Goal: Task Accomplishment & Management: Manage account settings

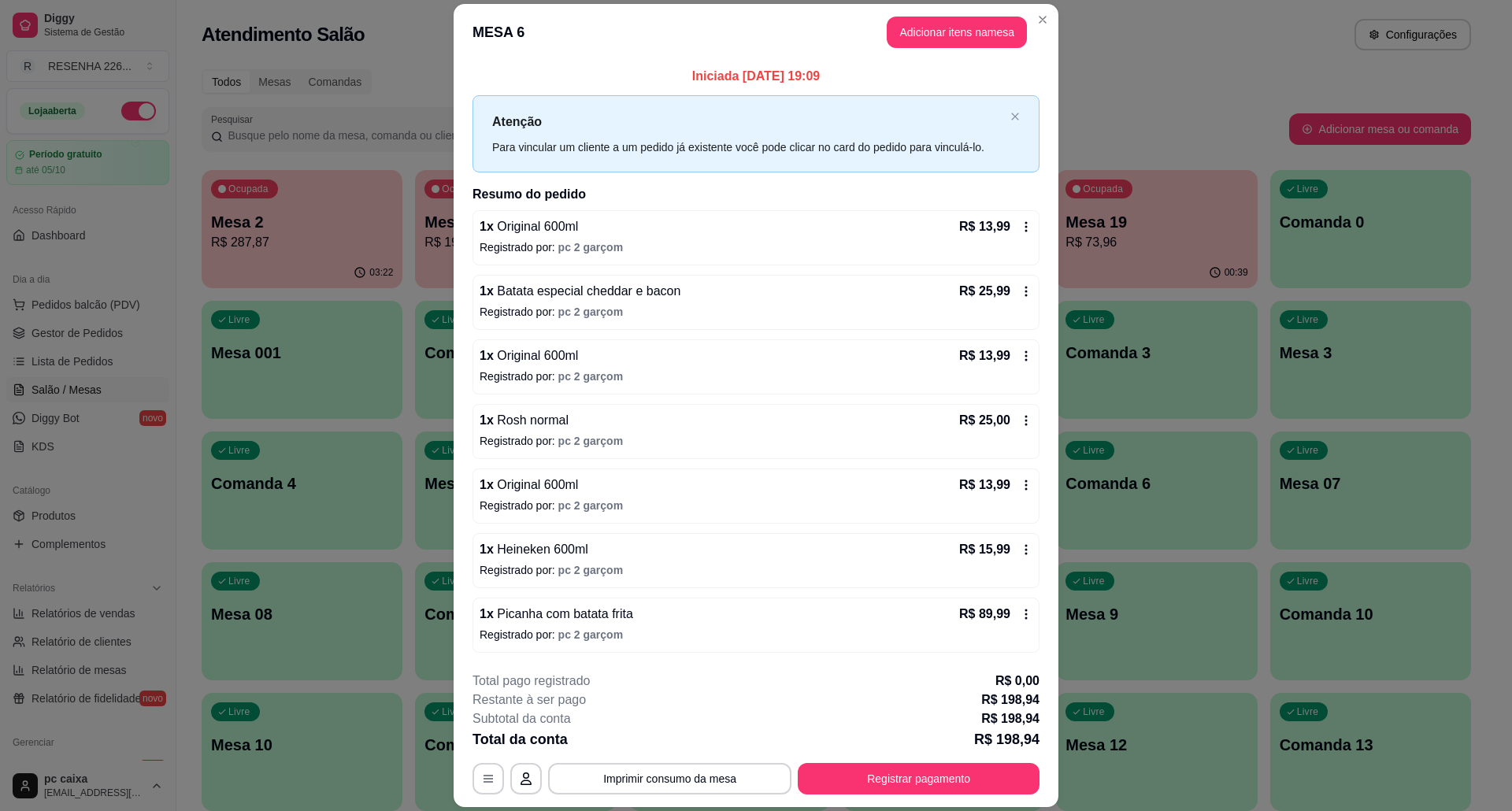
scroll to position [3, 0]
click at [1020, 615] on icon at bounding box center [1025, 614] width 13 height 13
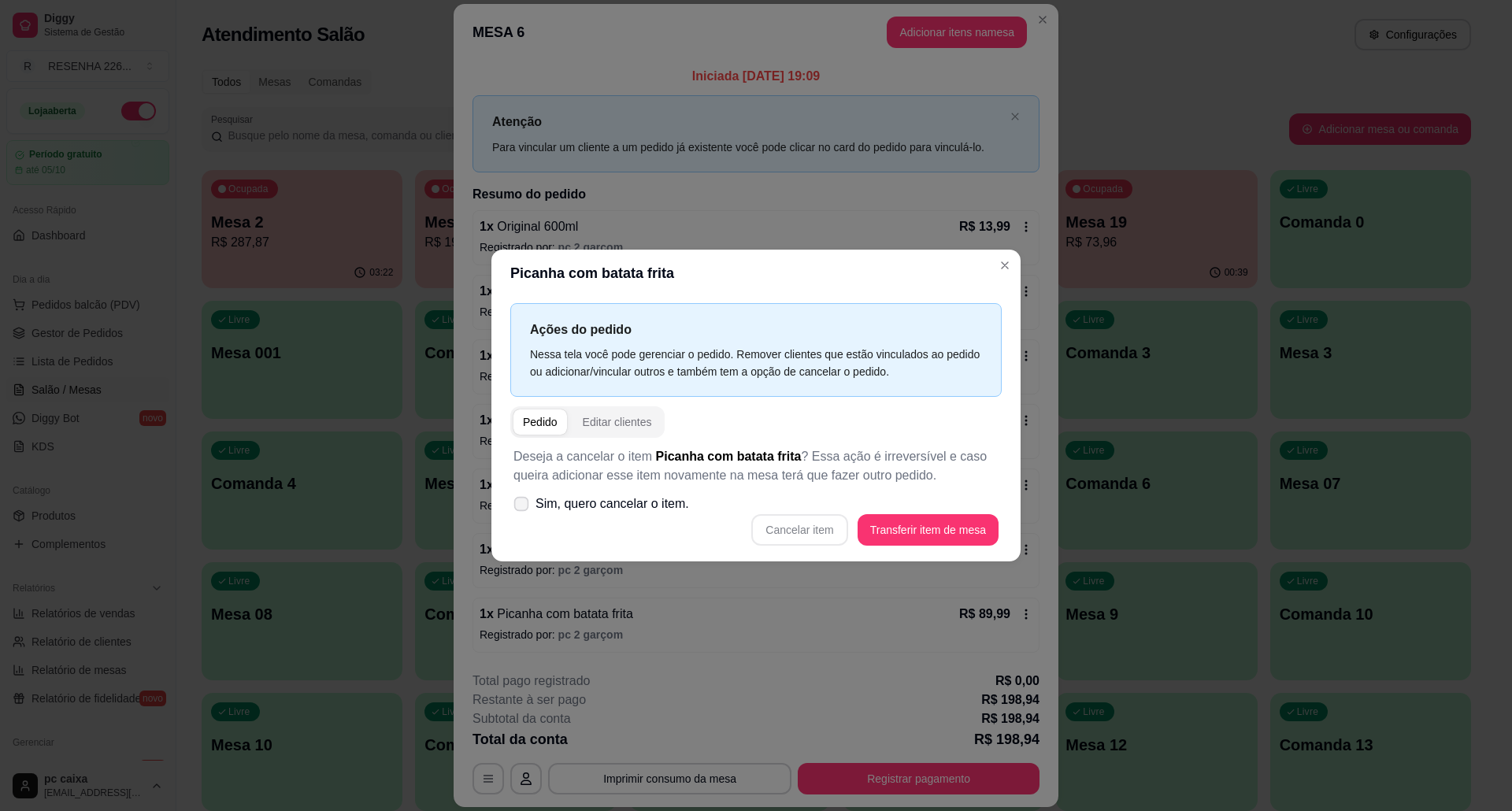
click at [647, 499] on span "Sim, quero cancelar o item." at bounding box center [612, 503] width 153 height 19
click at [523, 507] on input "Sim, quero cancelar o item." at bounding box center [518, 512] width 10 height 10
checkbox input "true"
click at [792, 539] on button "Cancelar item" at bounding box center [799, 529] width 96 height 31
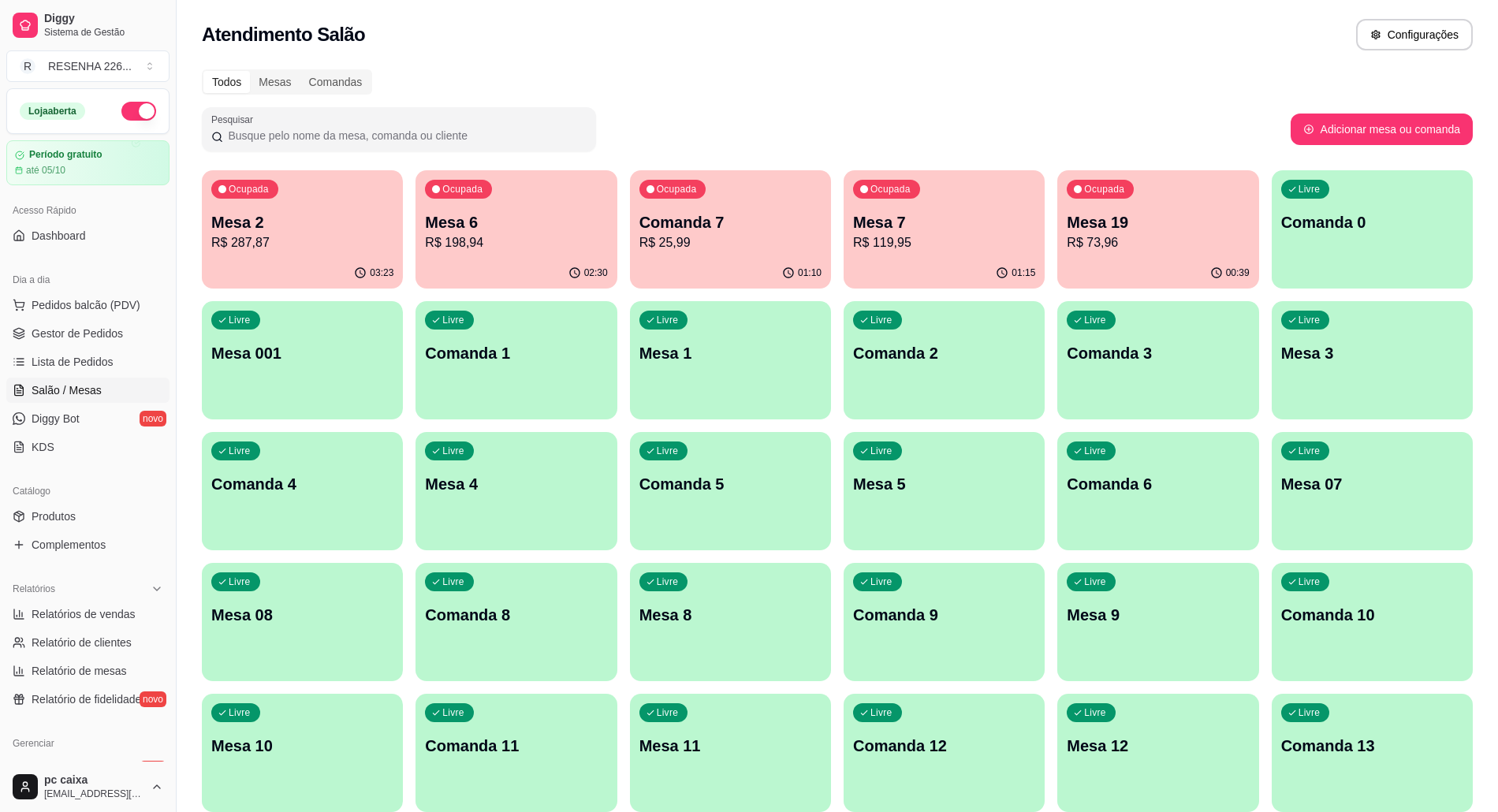
click at [765, 256] on div "Ocupada Comanda 7 R$ 25,99" at bounding box center [730, 214] width 201 height 88
click at [795, 196] on div "Ocupada Comanda 7 R$ 25,99" at bounding box center [730, 214] width 201 height 88
click at [517, 224] on p "Mesa 6" at bounding box center [516, 222] width 176 height 21
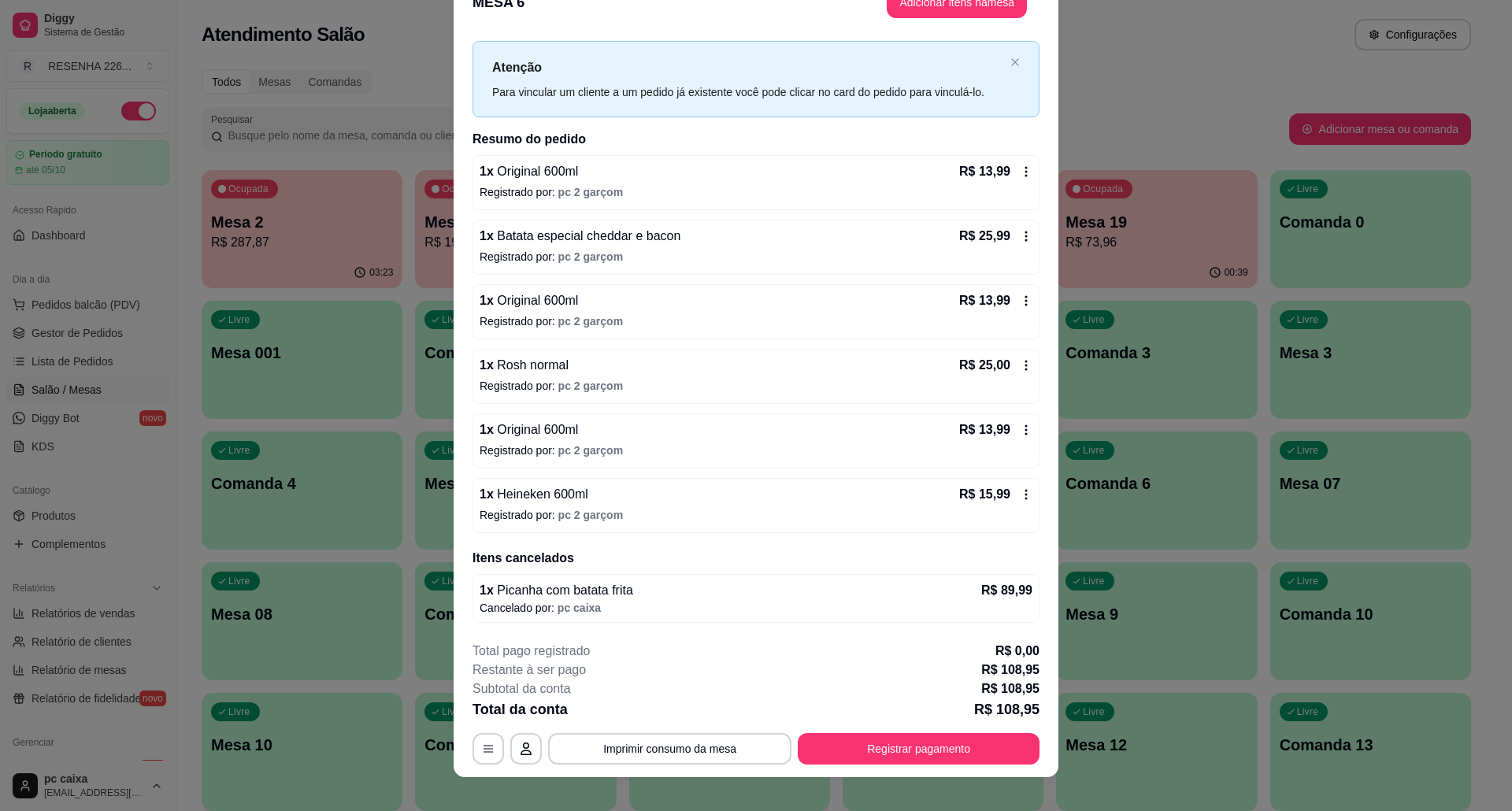
scroll to position [46, 0]
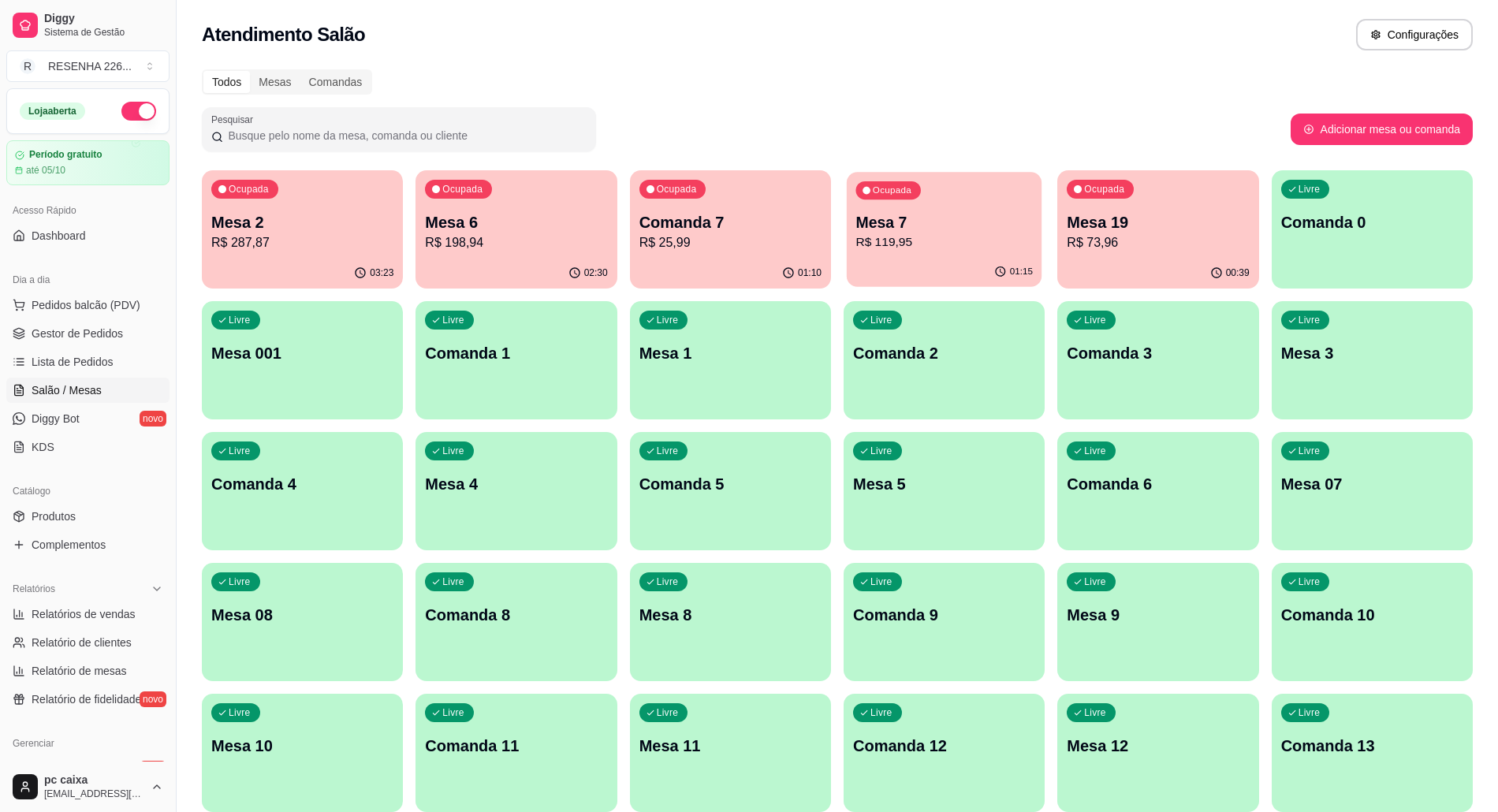
click at [957, 229] on p "Mesa 7" at bounding box center [943, 222] width 176 height 21
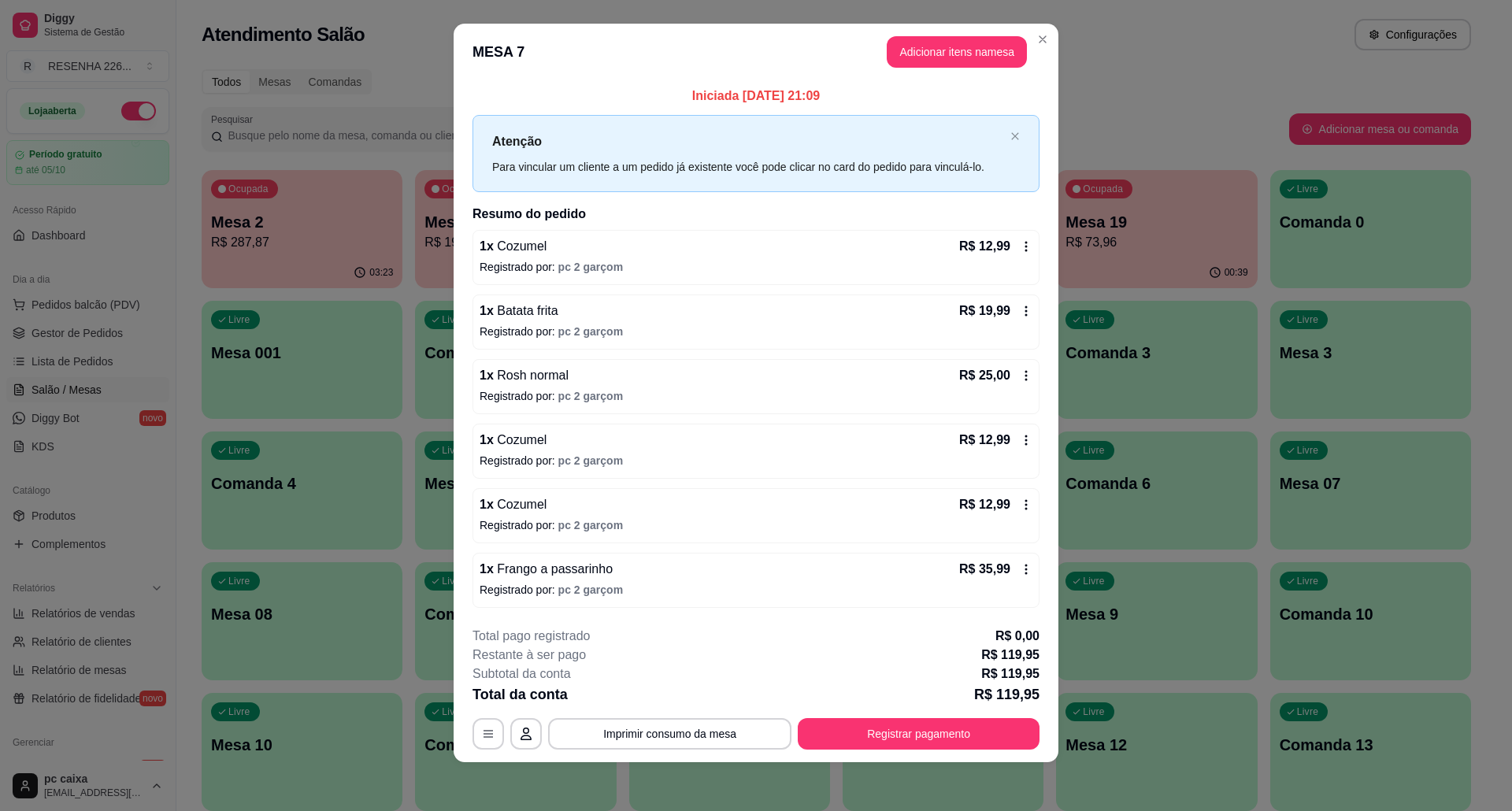
scroll to position [16, 0]
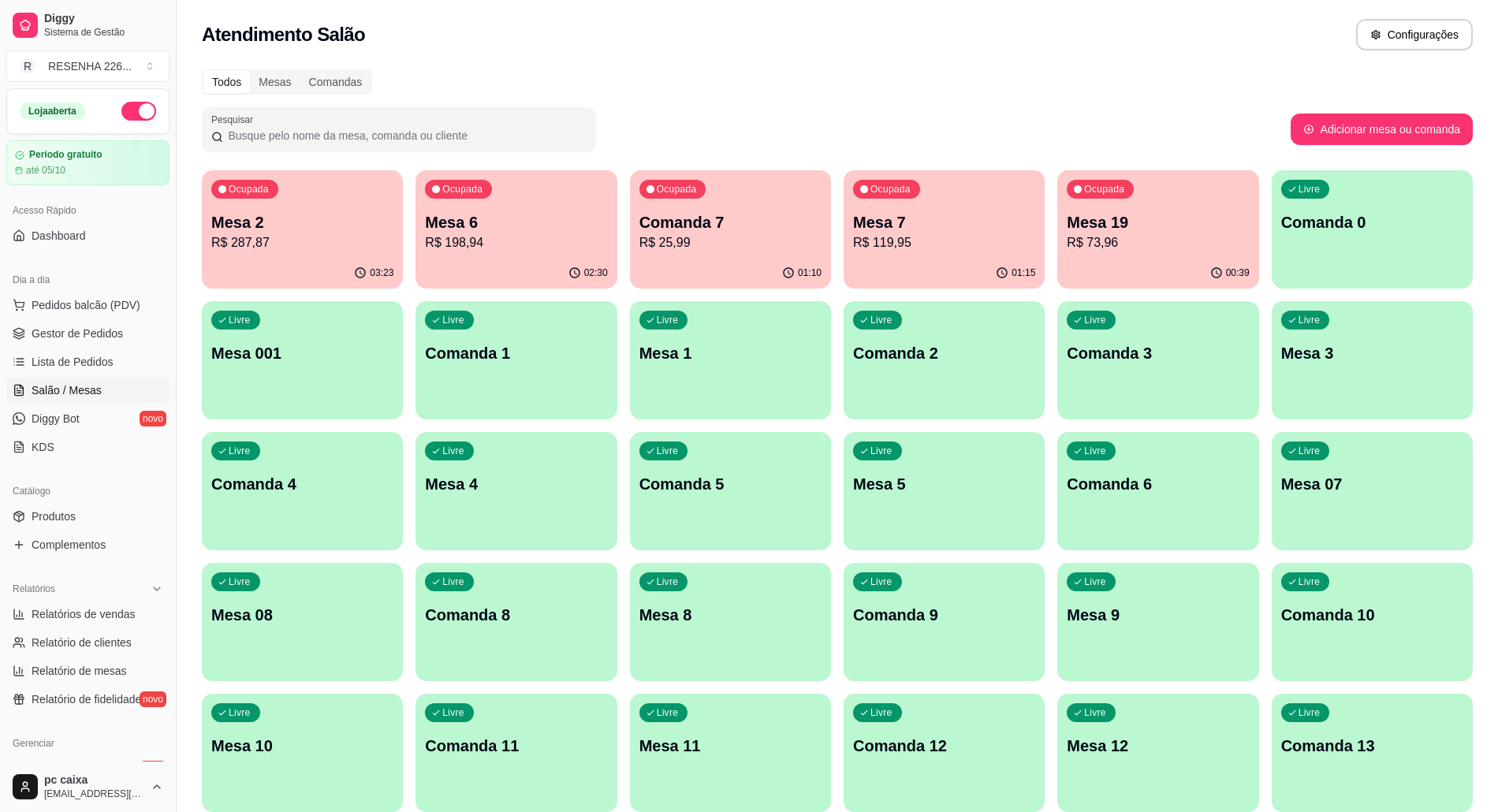
click at [1134, 236] on p "R$ 73,96" at bounding box center [1158, 242] width 182 height 19
click at [576, 205] on div "Ocupada Mesa 6 R$ 198,94" at bounding box center [517, 214] width 196 height 85
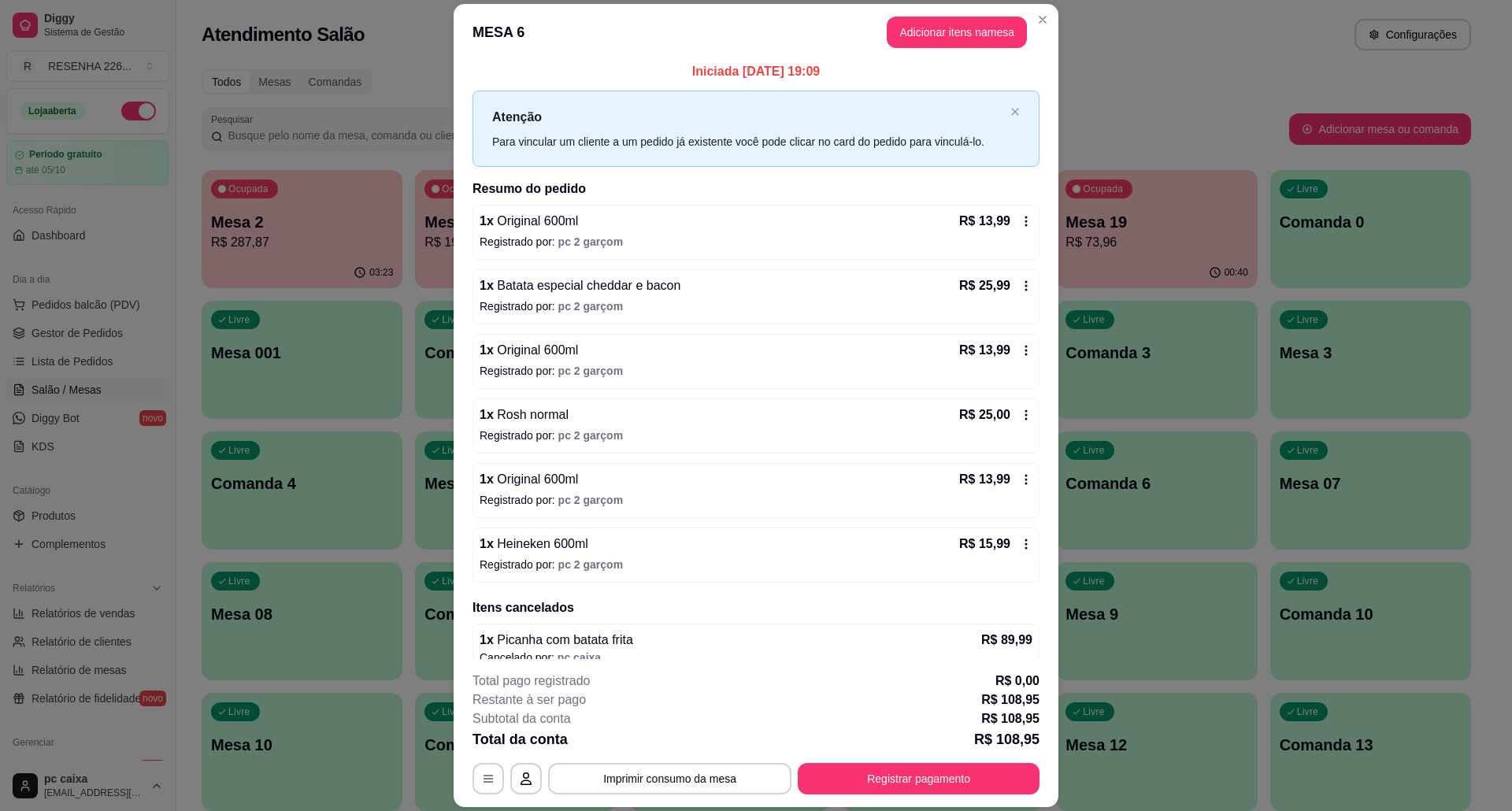
scroll to position [0, 0]
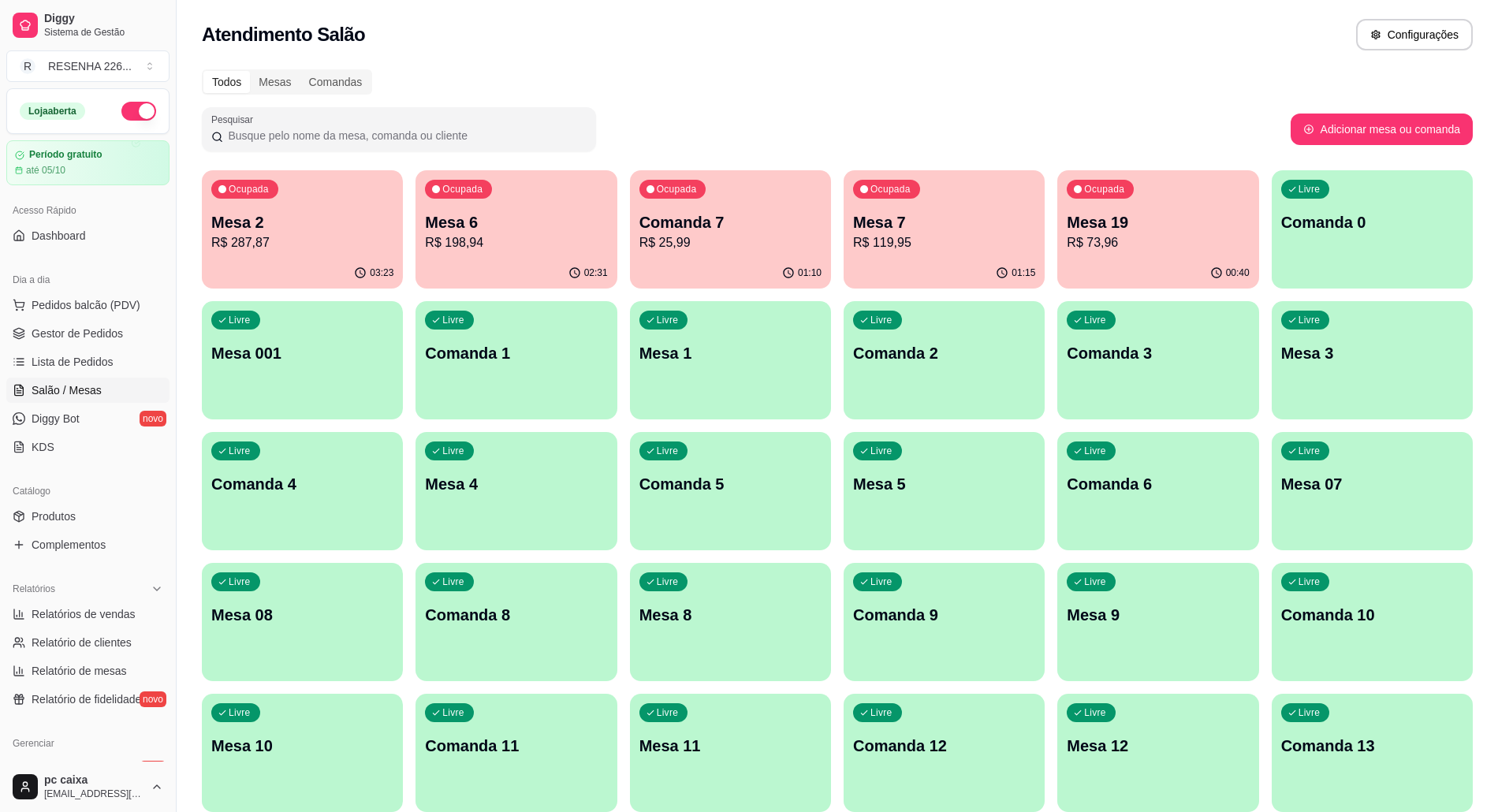
click at [233, 202] on div "Ocupada Mesa 2 R$ 287,87" at bounding box center [302, 214] width 201 height 88
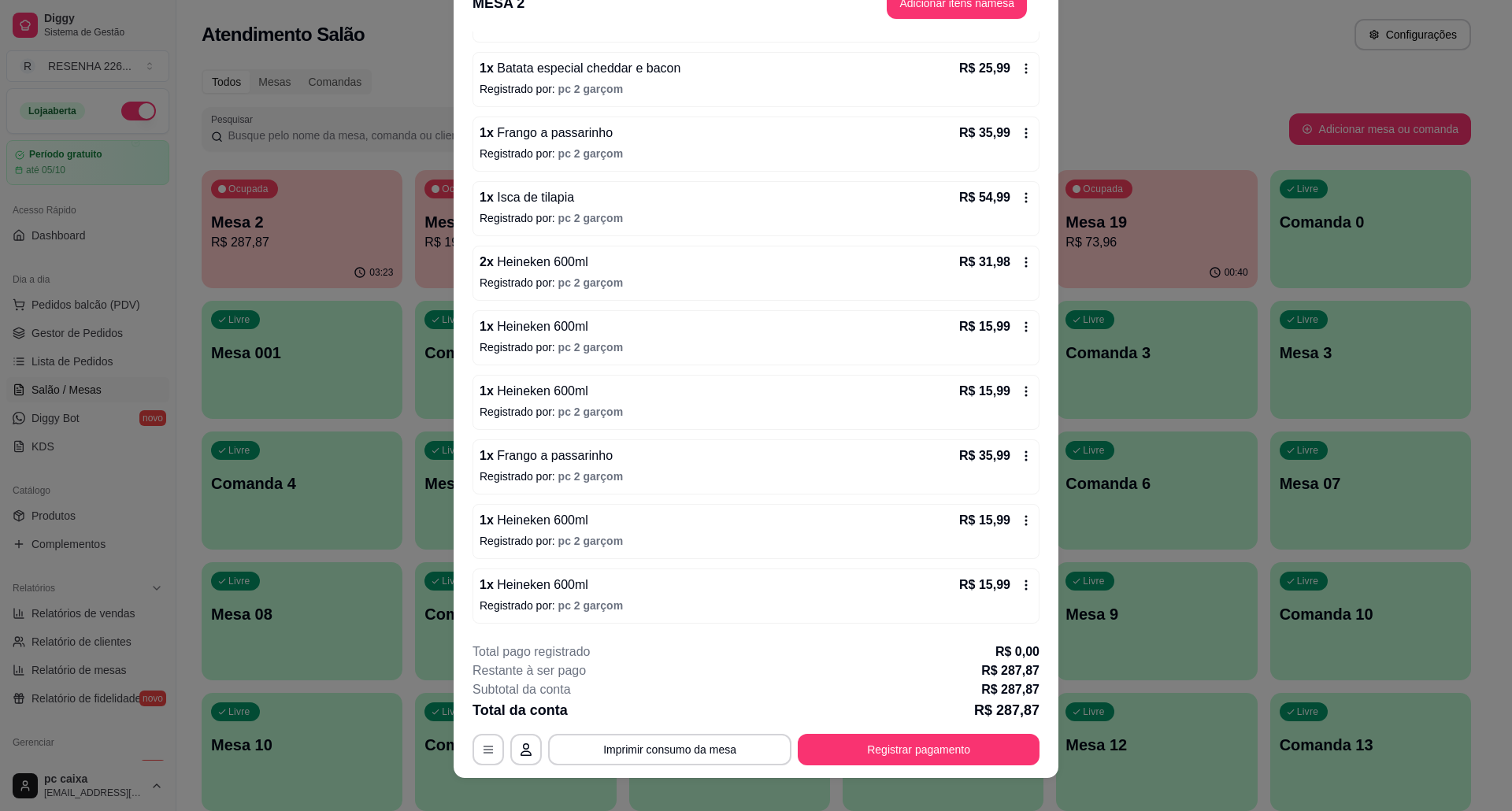
scroll to position [46, 0]
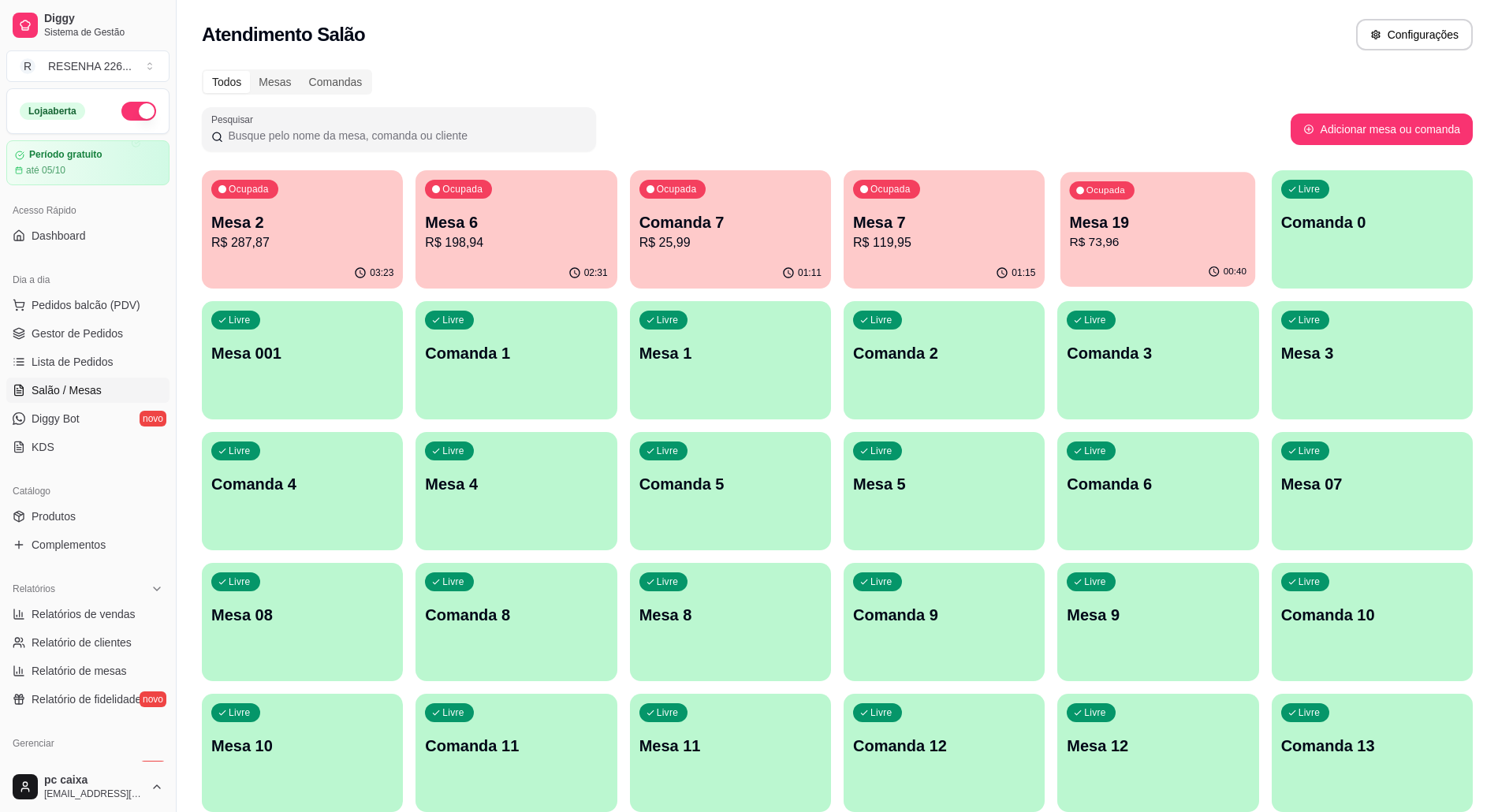
click at [1124, 258] on div "00:40" at bounding box center [1159, 271] width 196 height 30
click at [700, 211] on p "Comanda 7" at bounding box center [730, 222] width 182 height 22
click at [936, 249] on p "R$ 119,95" at bounding box center [944, 242] width 182 height 19
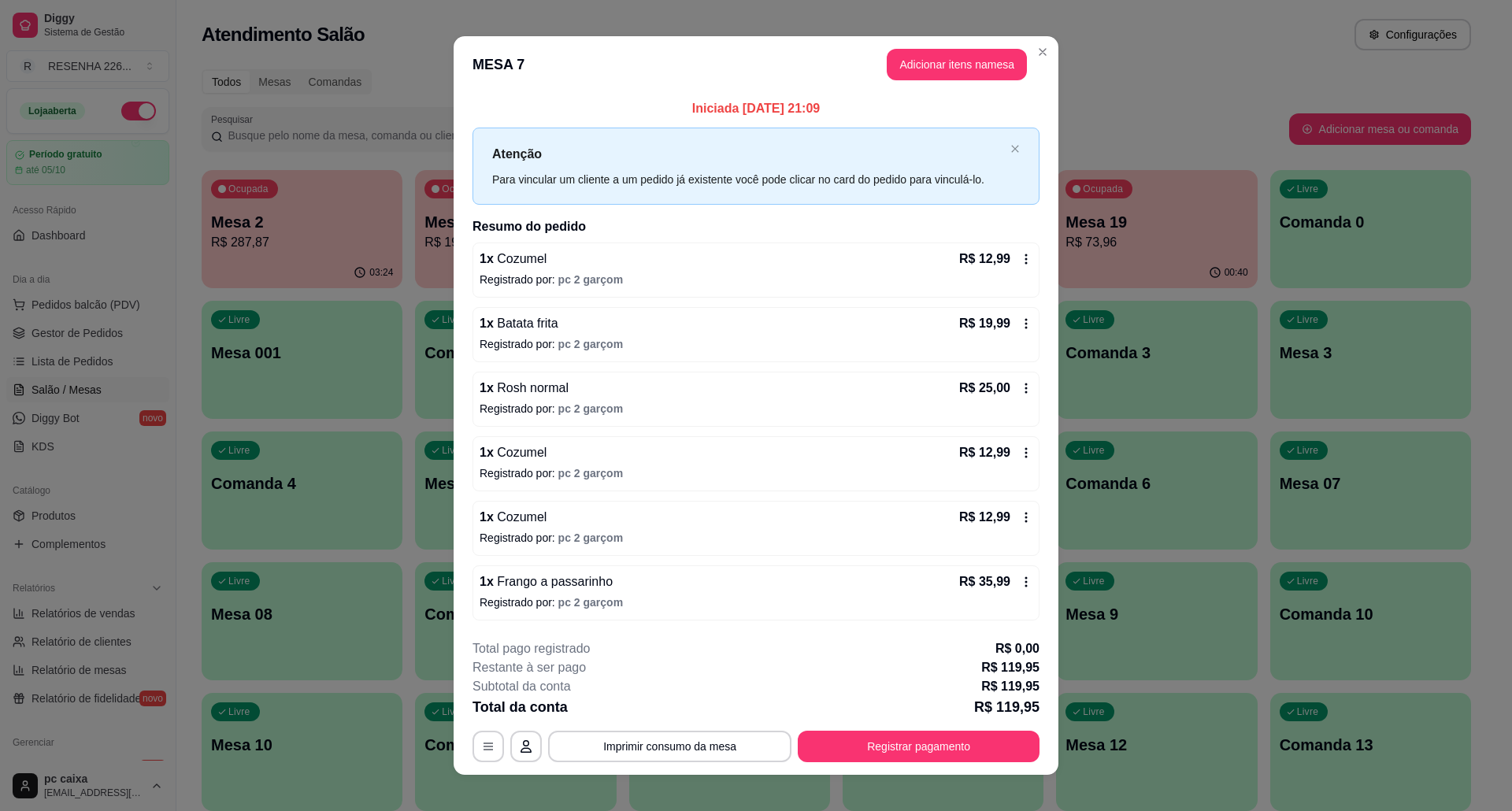
click at [1000, 243] on div "1 x Cozumel R$ 12,99 Registrado por: pc 2 garçom" at bounding box center [756, 270] width 567 height 55
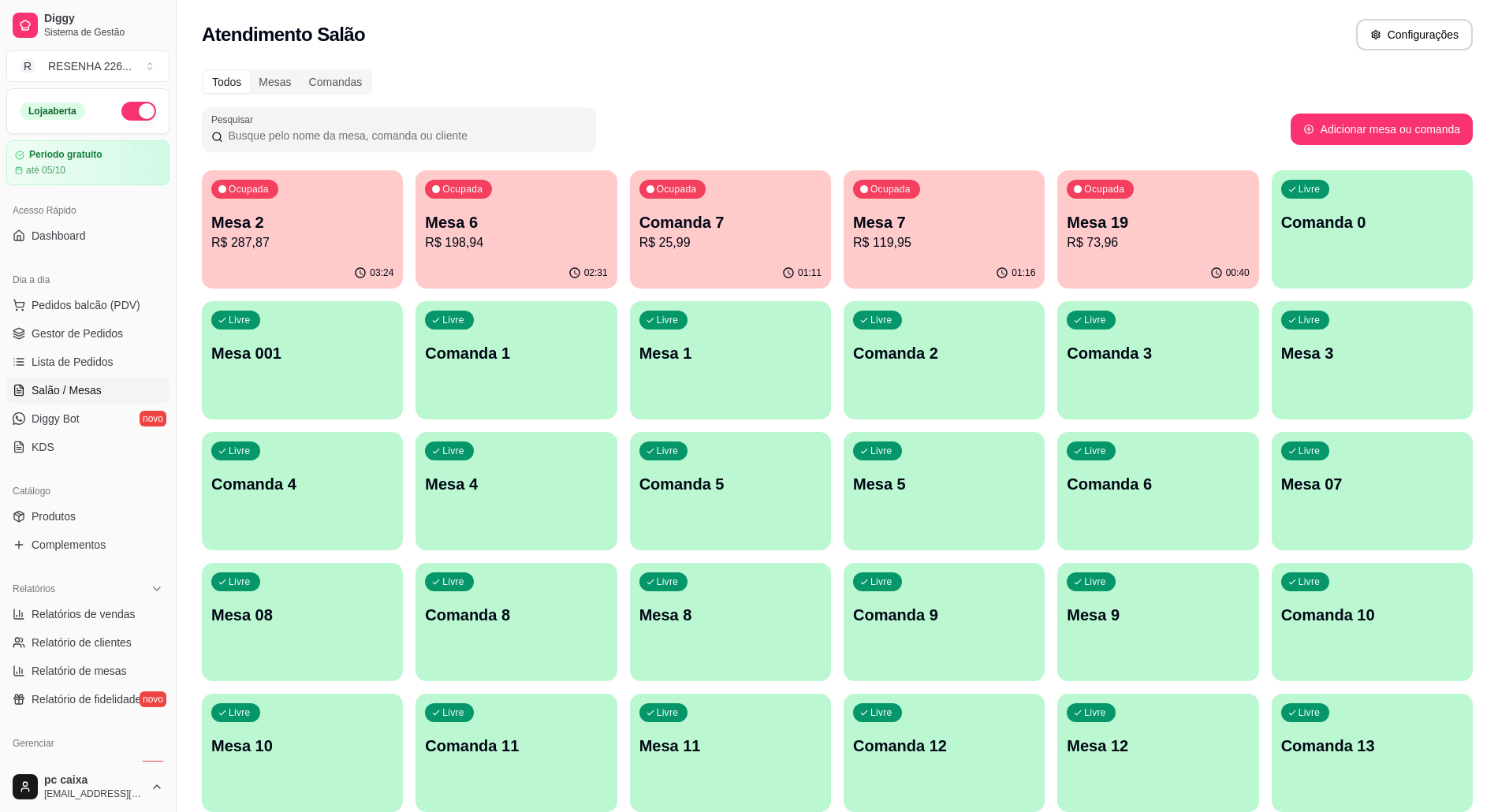
click at [909, 200] on div "Ocupada Mesa 7 R$ 119,95" at bounding box center [944, 214] width 201 height 88
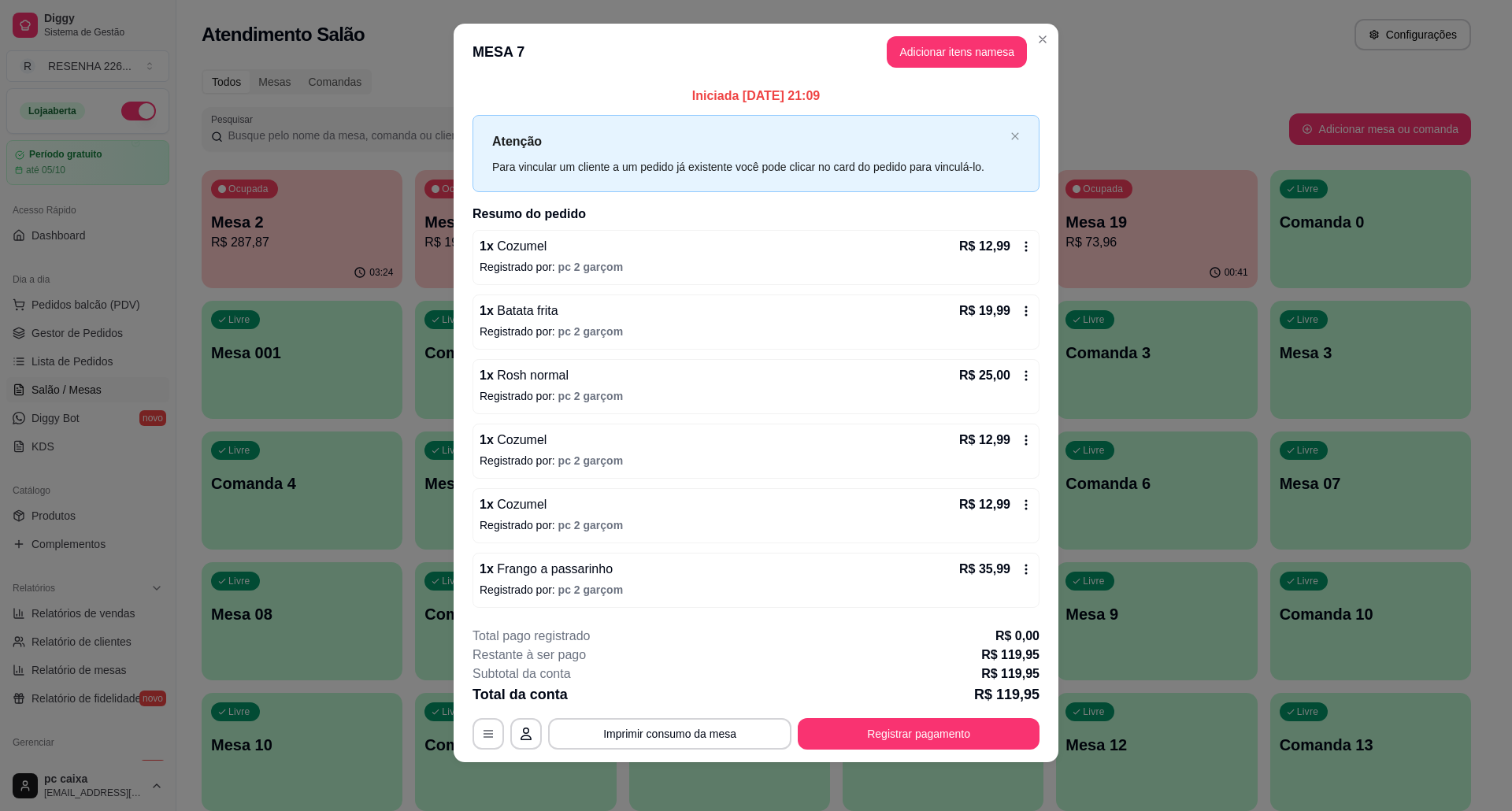
scroll to position [16, 0]
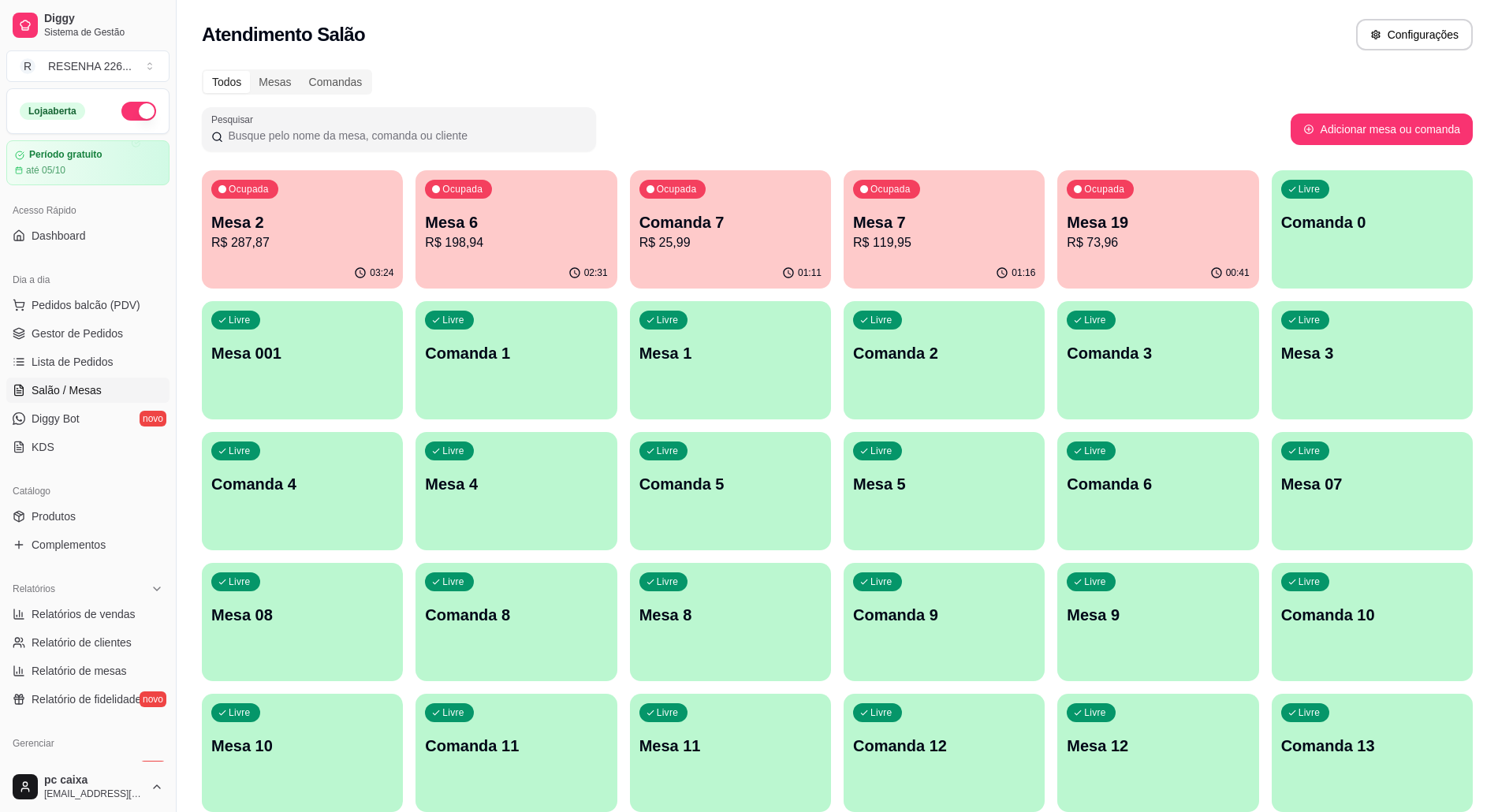
click at [481, 236] on p "R$ 198,94" at bounding box center [516, 242] width 182 height 19
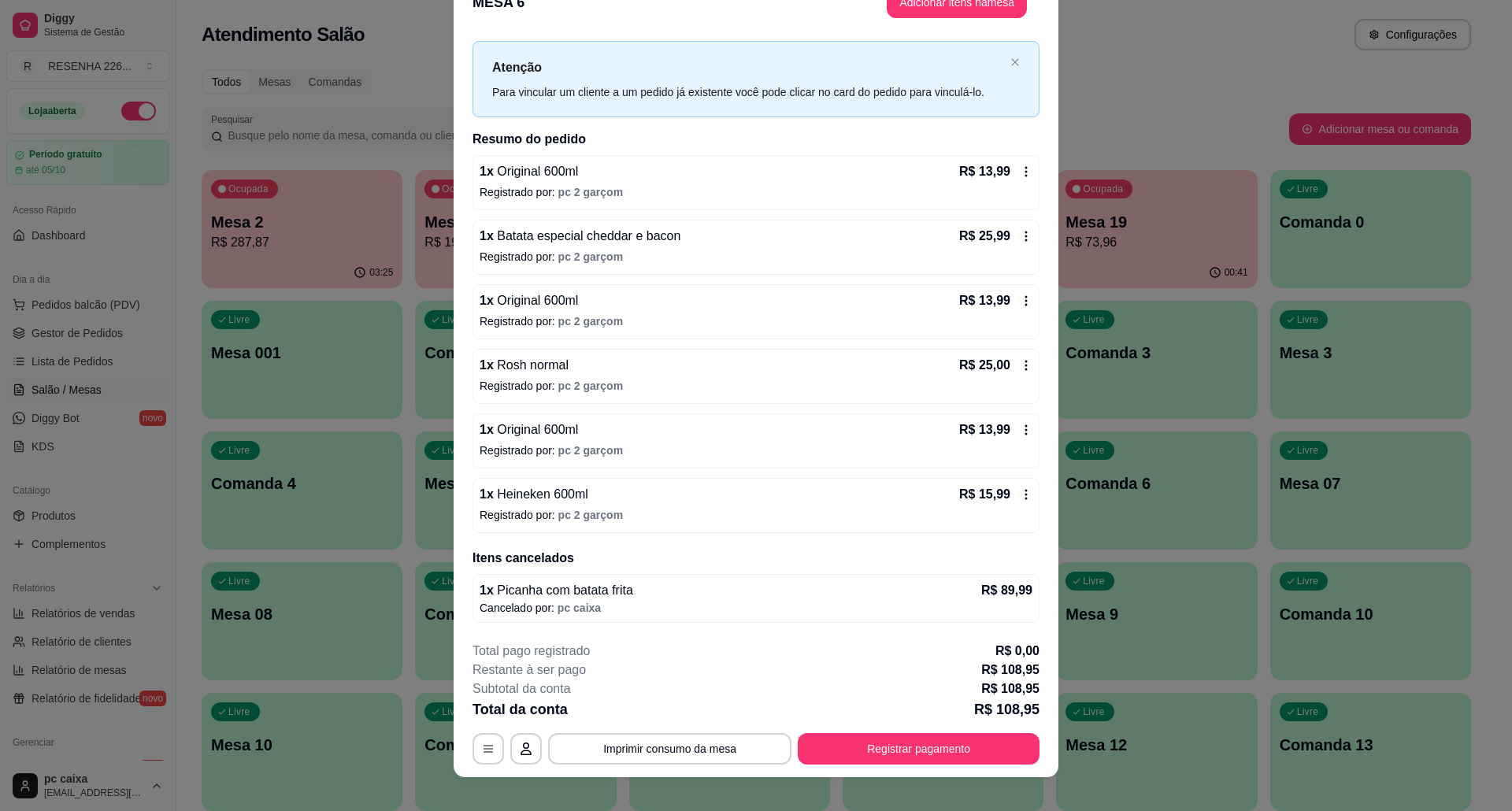
scroll to position [46, 0]
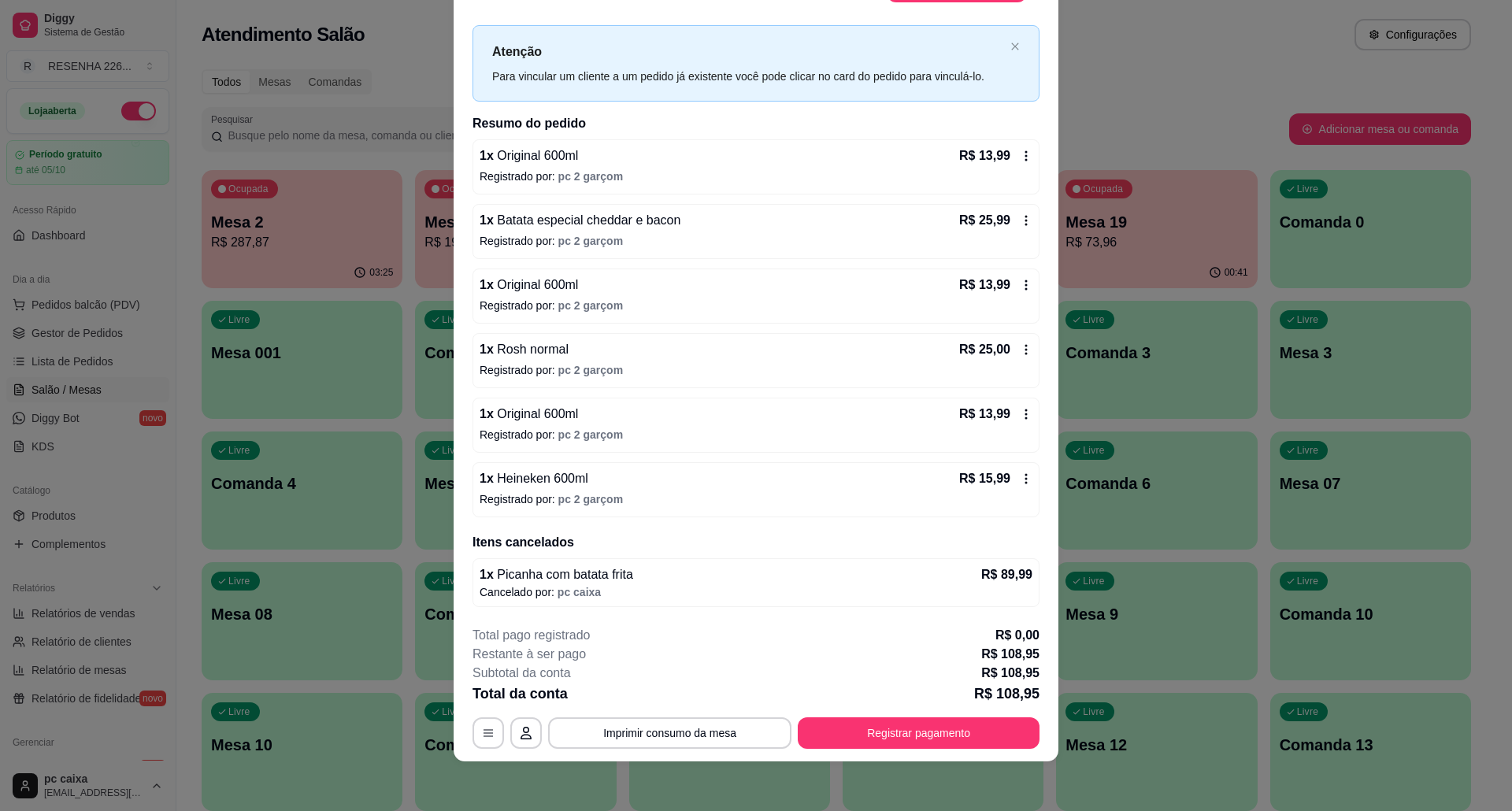
click at [1020, 475] on icon at bounding box center [1025, 478] width 13 height 13
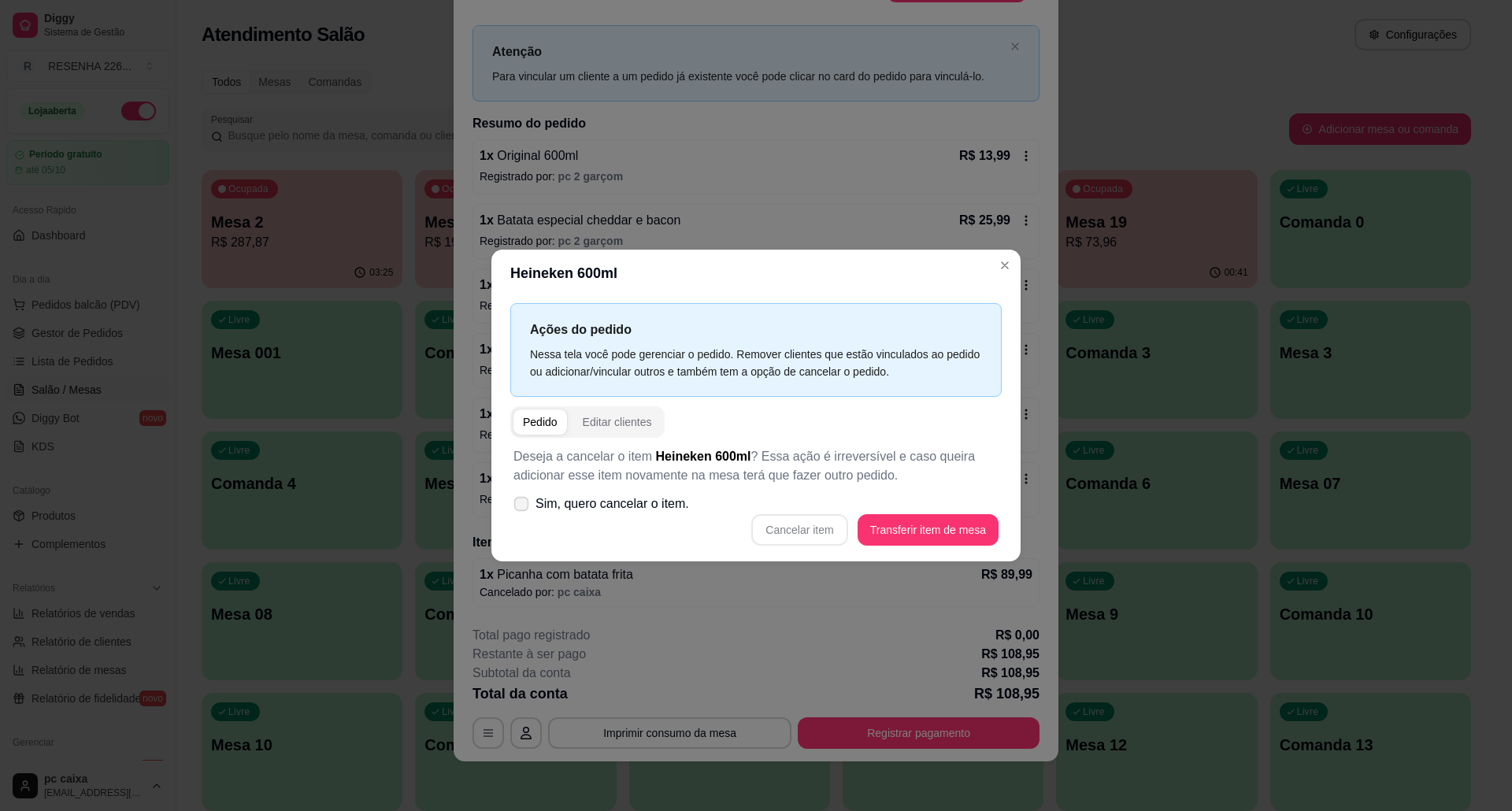
click at [608, 508] on span "Sim, quero cancelar o item." at bounding box center [612, 503] width 153 height 19
click at [523, 508] on input "Sim, quero cancelar o item." at bounding box center [518, 512] width 10 height 10
checkbox input "true"
click at [837, 537] on button "Cancelar item" at bounding box center [799, 530] width 94 height 30
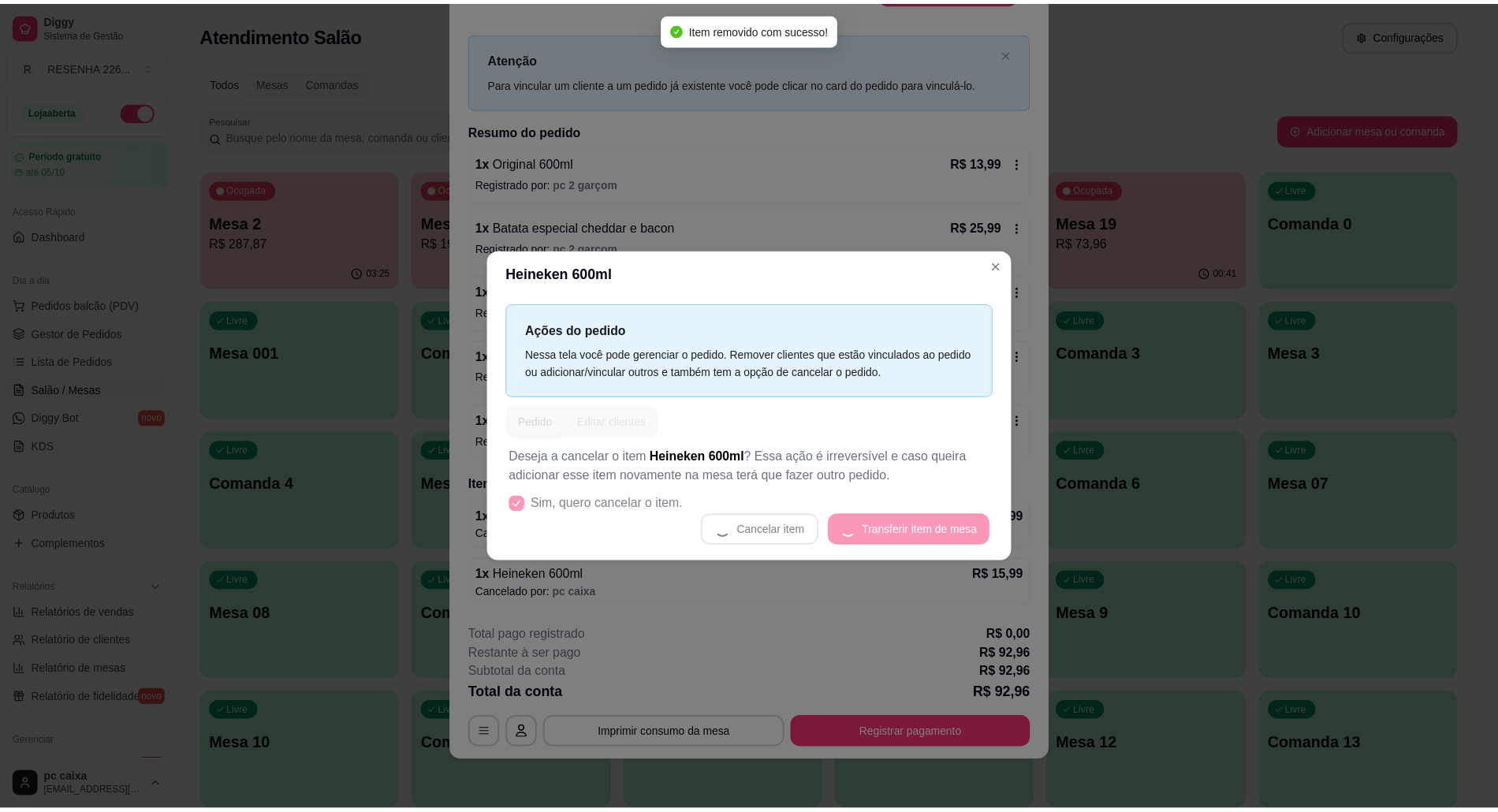
scroll to position [22, 0]
